Goal: Navigation & Orientation: Understand site structure

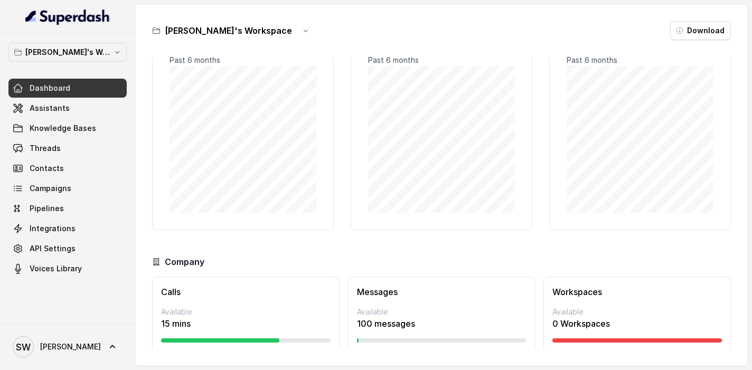
scroll to position [71, 0]
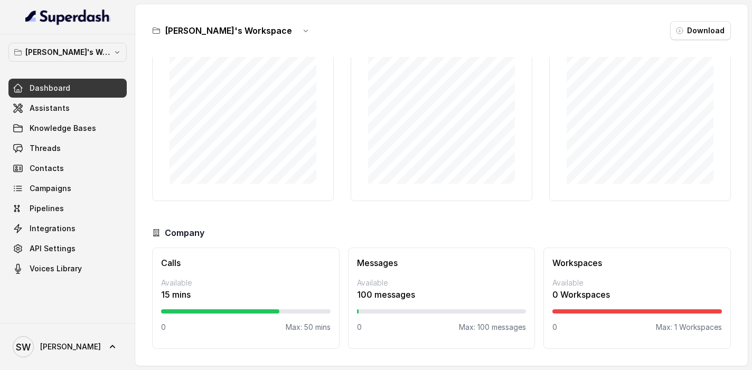
click at [215, 202] on div "Calls Distribution Past 6 months Calls Usage (mins) Past 6 months Messages Sent…" at bounding box center [441, 203] width 578 height 292
click at [78, 188] on link "Campaigns" at bounding box center [67, 188] width 118 height 19
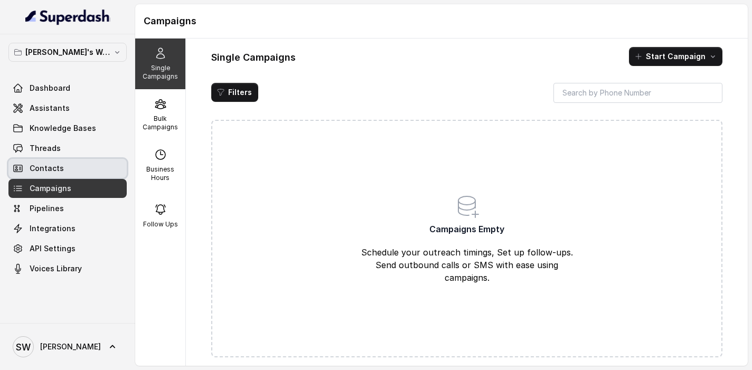
click at [78, 174] on link "Contacts" at bounding box center [67, 168] width 118 height 19
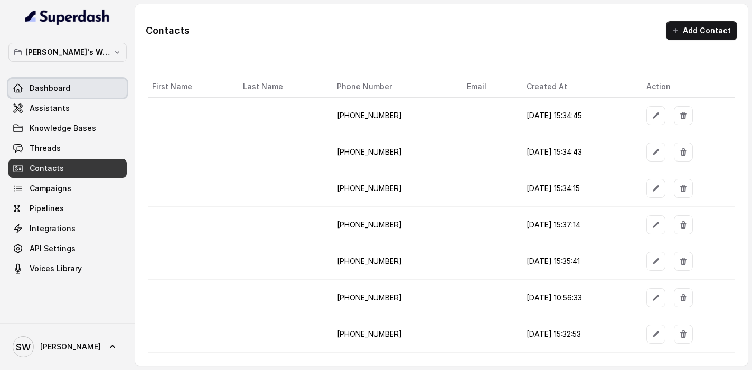
click at [92, 88] on link "Dashboard" at bounding box center [67, 88] width 118 height 19
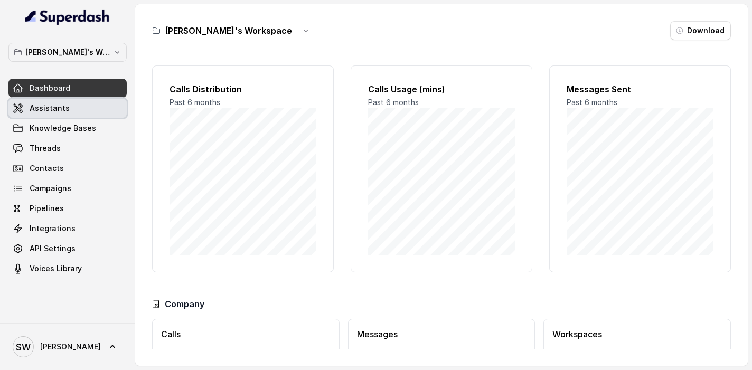
click at [92, 108] on link "Assistants" at bounding box center [67, 108] width 118 height 19
